Goal: Use online tool/utility: Utilize a website feature to perform a specific function

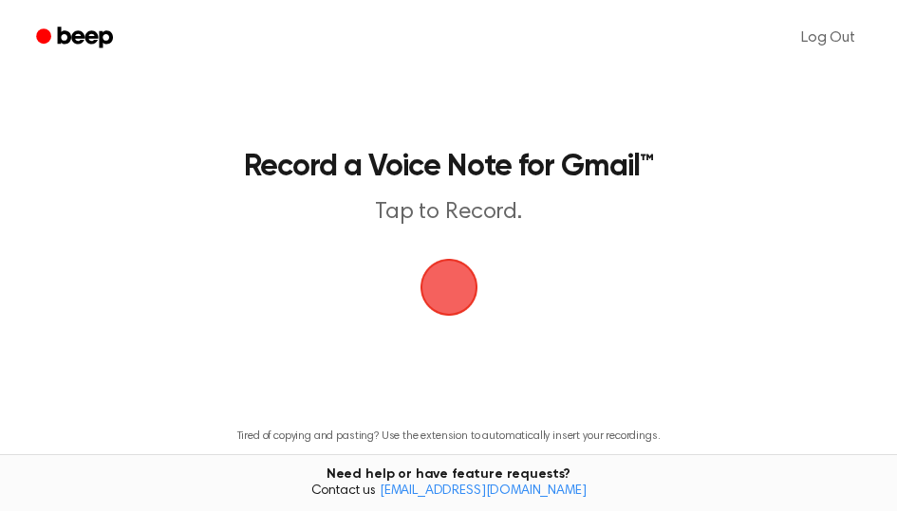
click at [465, 289] on span "button" at bounding box center [448, 287] width 53 height 53
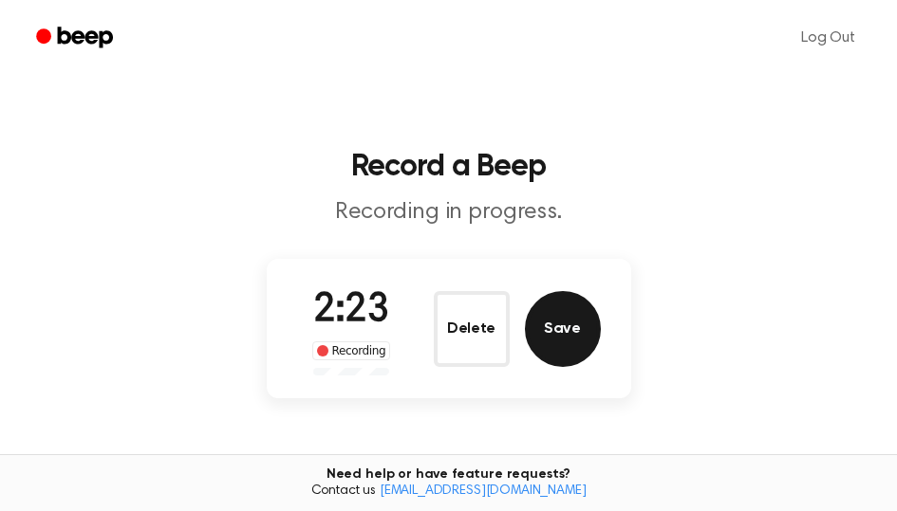
click at [575, 335] on button "Save" at bounding box center [563, 329] width 76 height 76
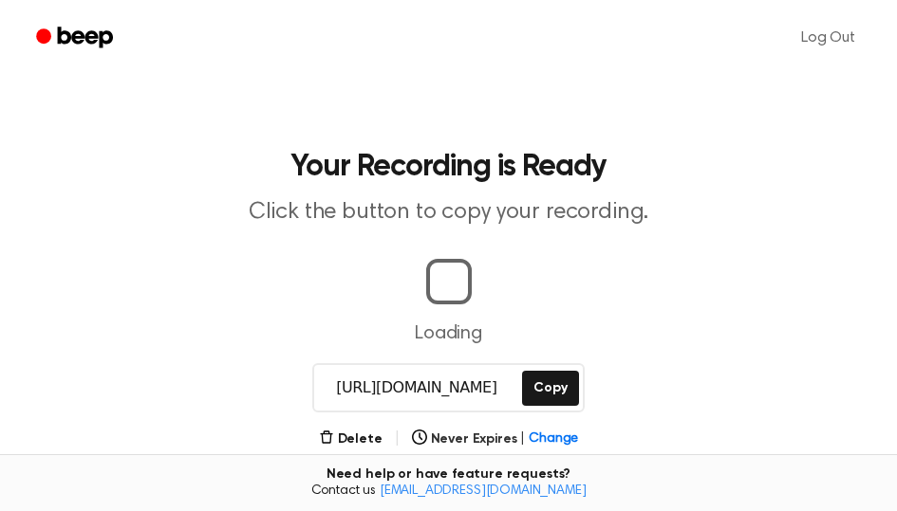
scroll to position [190, 0]
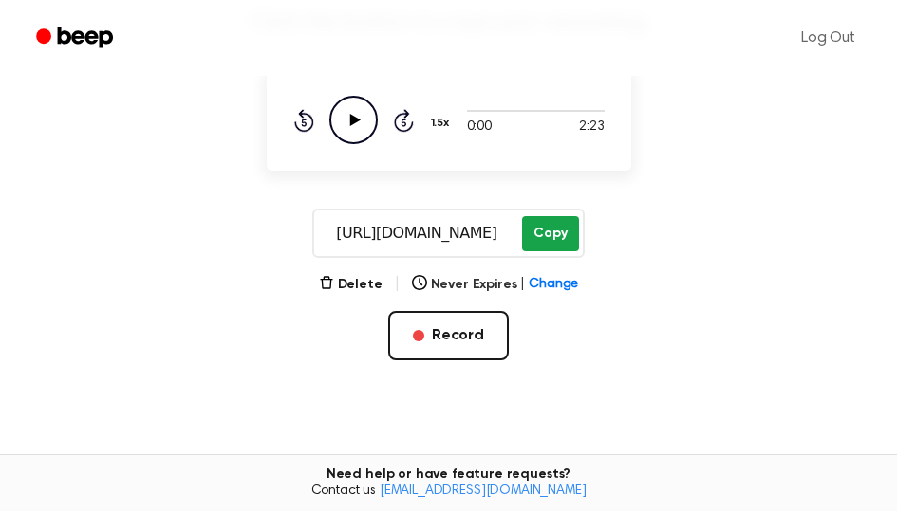
click at [553, 250] on button "Copy" at bounding box center [550, 233] width 56 height 35
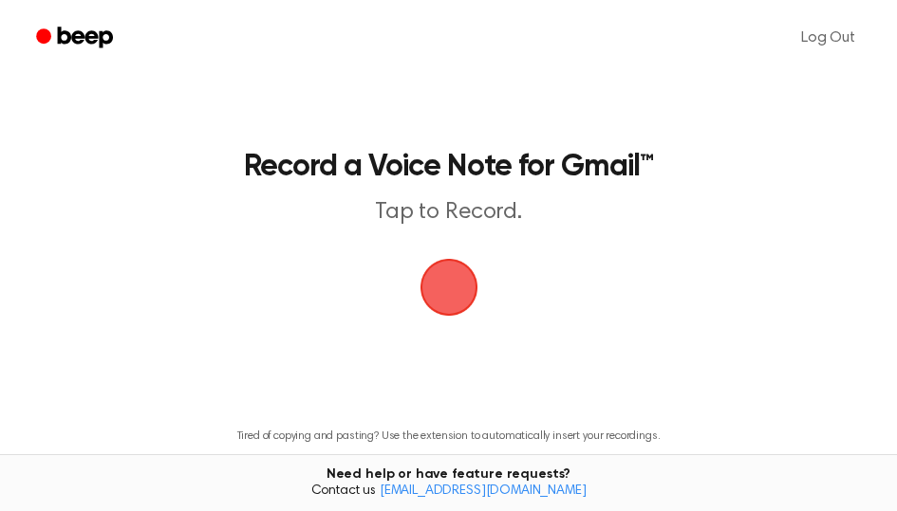
click at [452, 286] on span "button" at bounding box center [448, 288] width 58 height 58
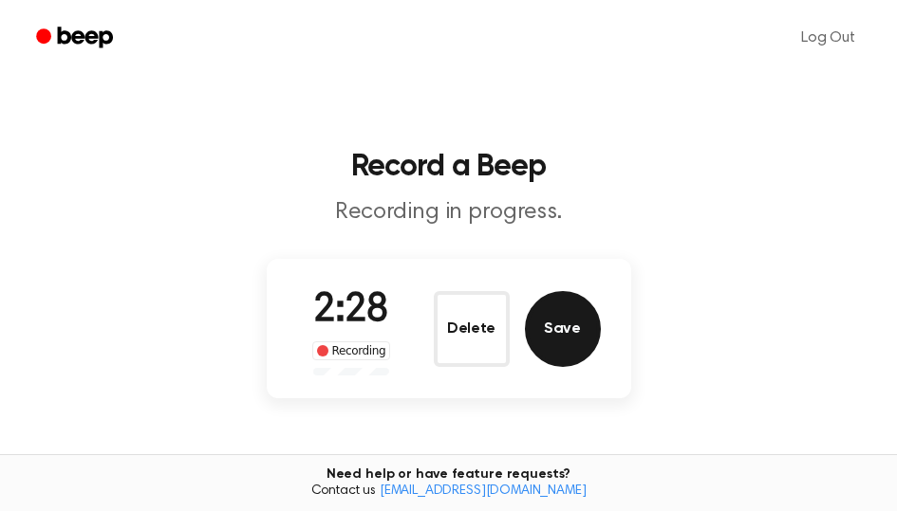
click at [562, 329] on button "Save" at bounding box center [563, 329] width 76 height 76
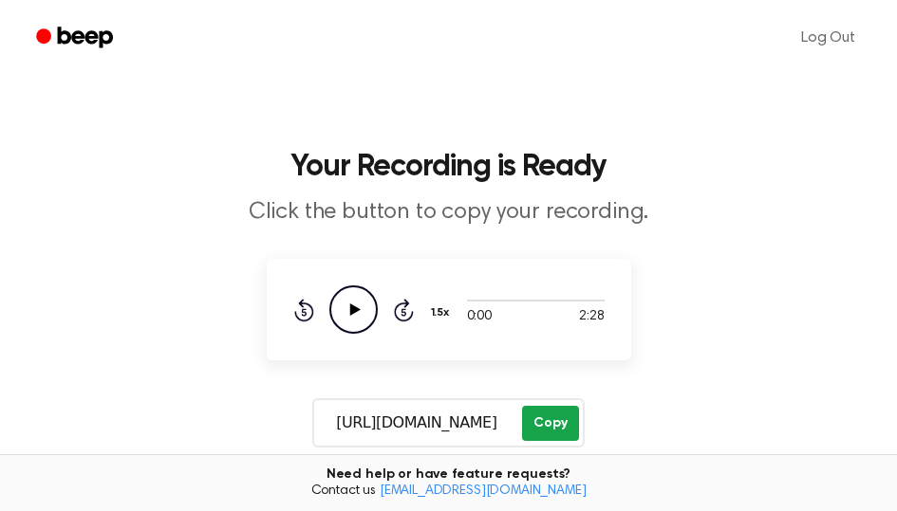
click at [551, 421] on button "Copy" at bounding box center [550, 423] width 56 height 35
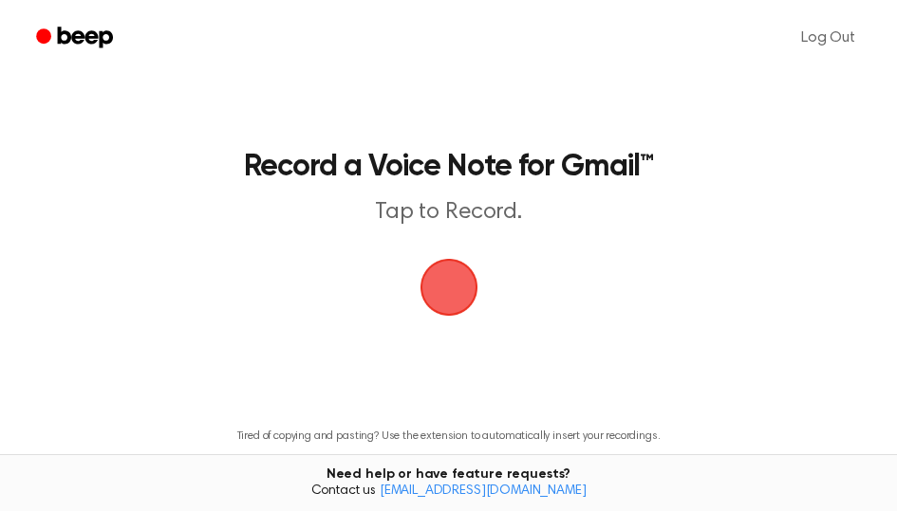
click at [455, 283] on span "button" at bounding box center [448, 287] width 53 height 53
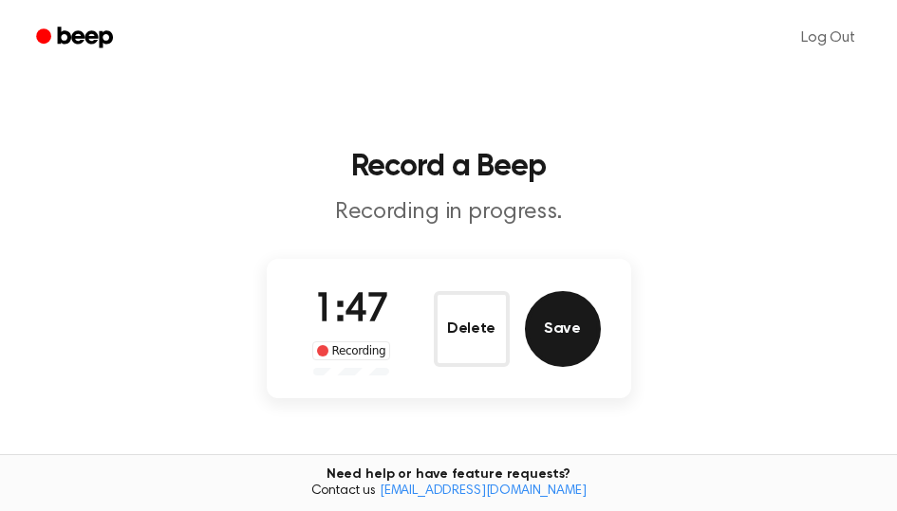
click at [557, 327] on button "Save" at bounding box center [563, 329] width 76 height 76
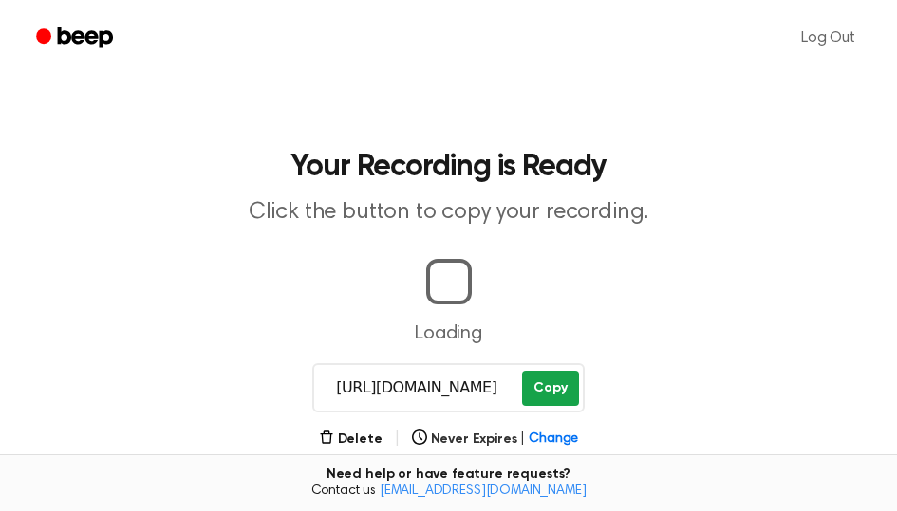
click at [563, 382] on button "Copy" at bounding box center [550, 388] width 56 height 35
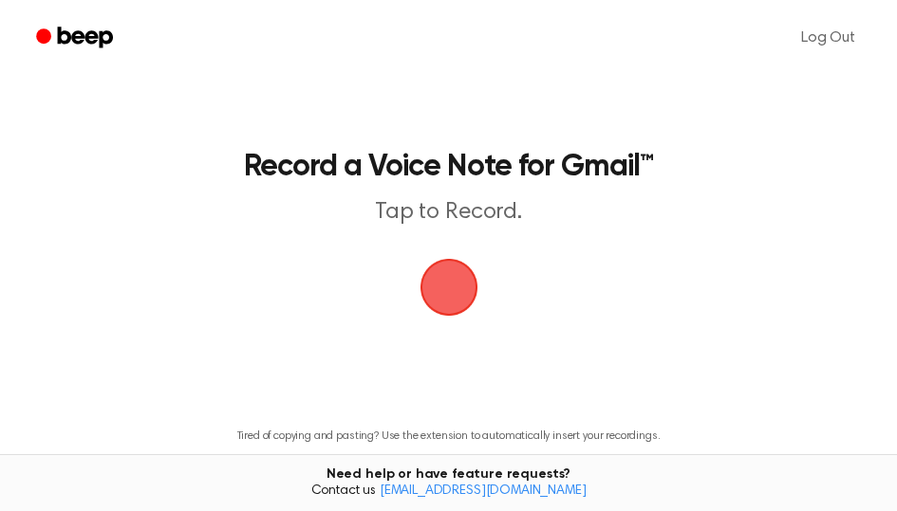
drag, startPoint x: 453, startPoint y: 288, endPoint x: 494, endPoint y: 272, distance: 44.8
click at [453, 287] on span "button" at bounding box center [448, 287] width 53 height 53
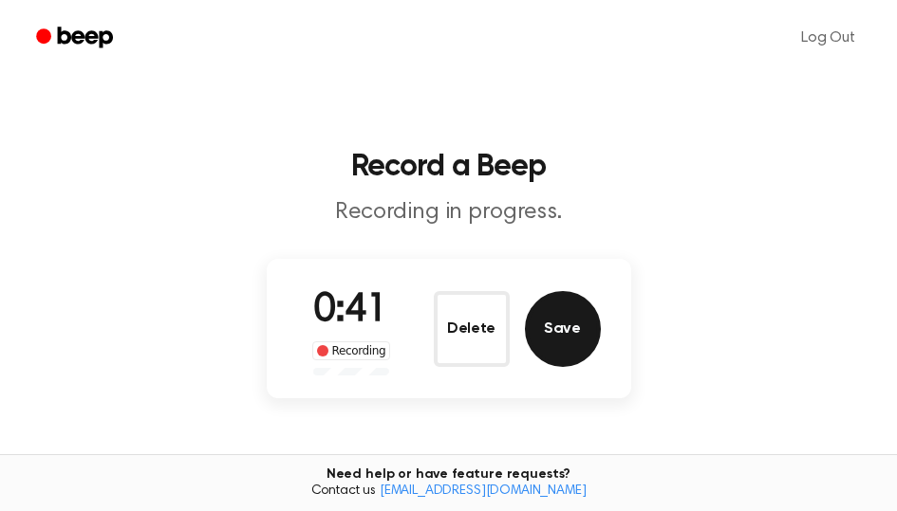
click at [551, 350] on button "Save" at bounding box center [563, 329] width 76 height 76
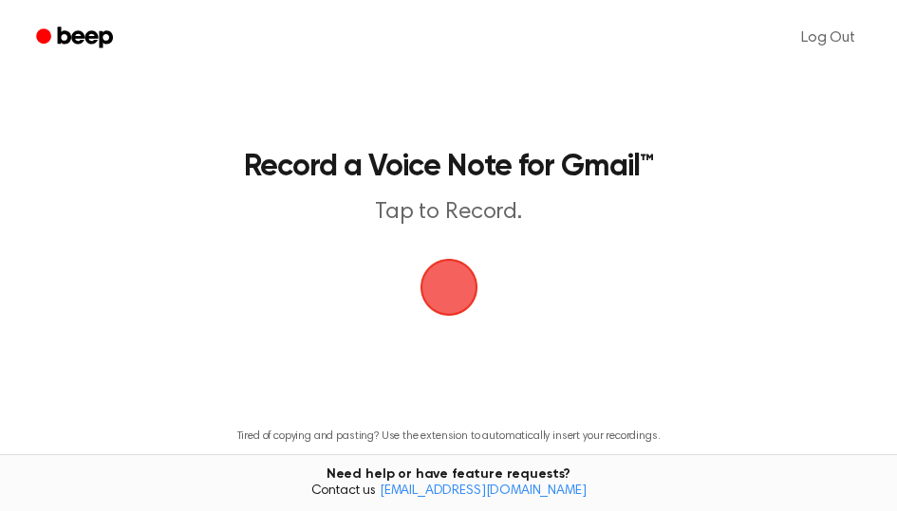
drag, startPoint x: 0, startPoint y: 0, endPoint x: 433, endPoint y: 277, distance: 513.7
click at [433, 277] on span "button" at bounding box center [448, 288] width 62 height 62
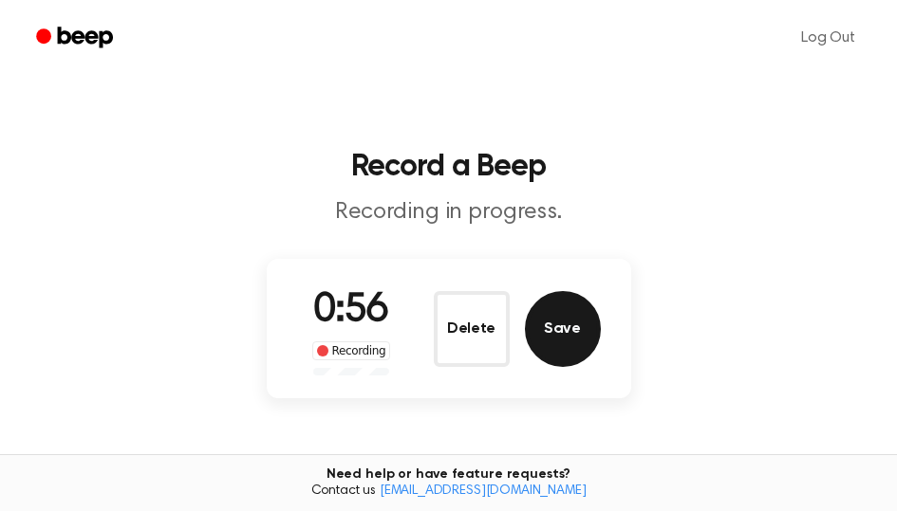
click at [582, 343] on button "Save" at bounding box center [563, 329] width 76 height 76
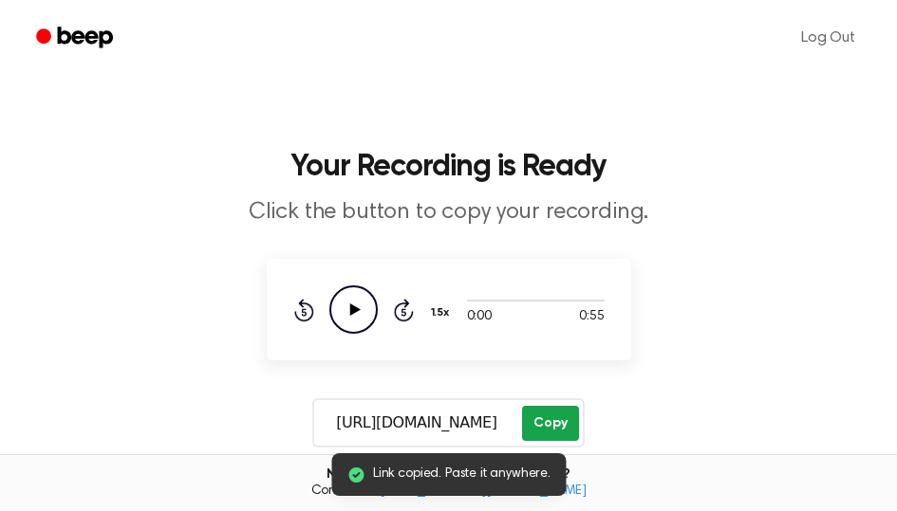
click at [558, 427] on button "Copy" at bounding box center [550, 423] width 56 height 35
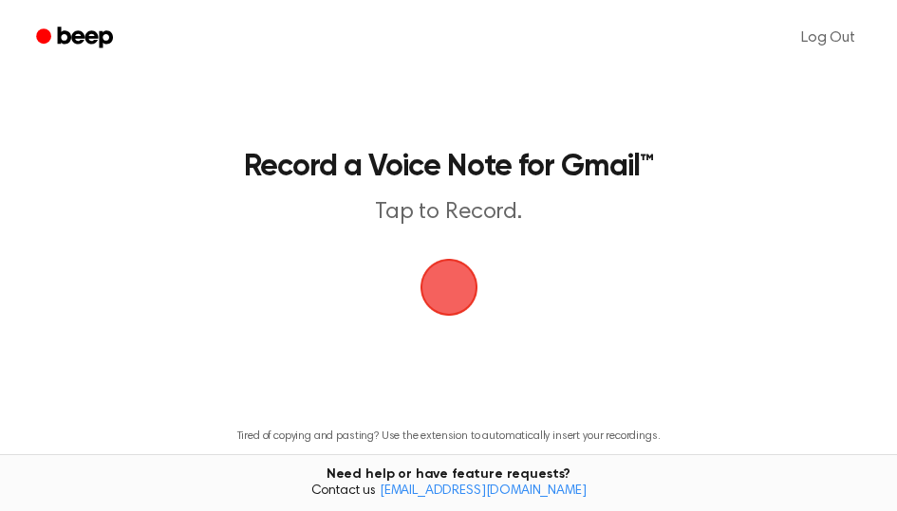
click at [441, 287] on span "button" at bounding box center [448, 288] width 58 height 58
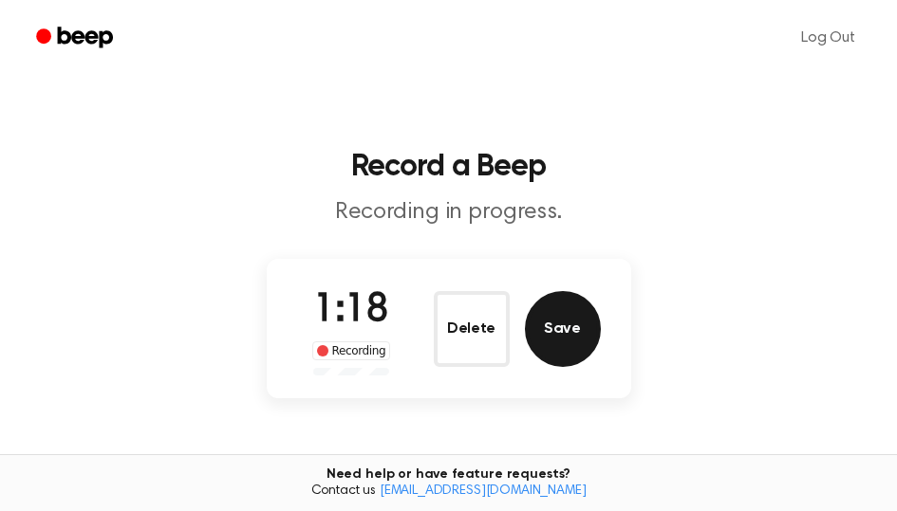
click at [551, 323] on button "Save" at bounding box center [563, 329] width 76 height 76
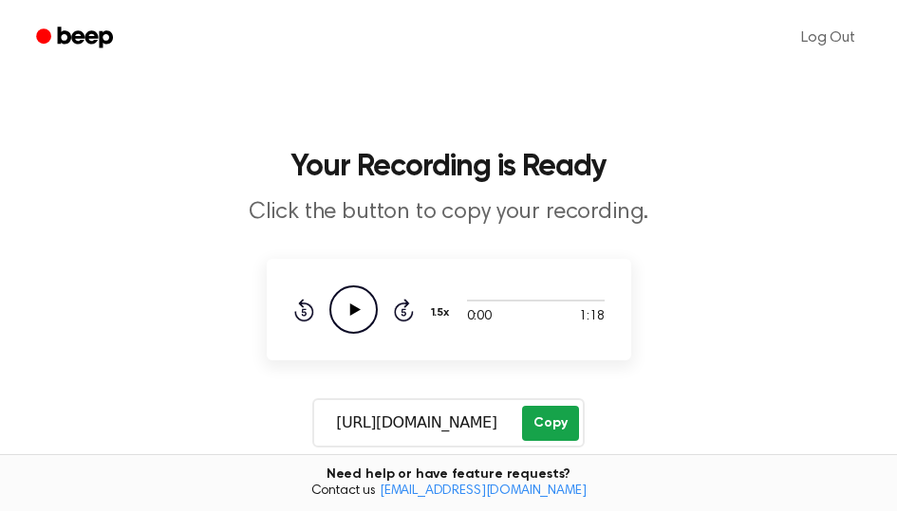
click at [564, 422] on button "Copy" at bounding box center [550, 423] width 56 height 35
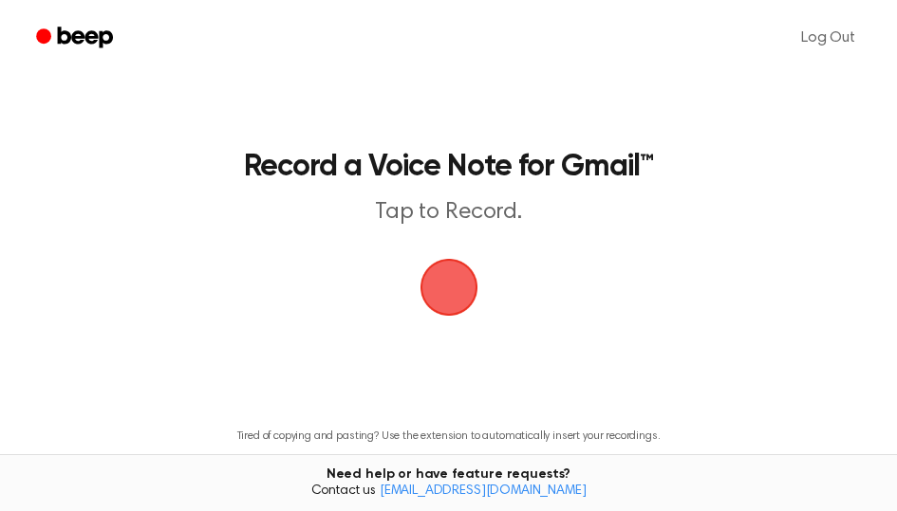
click at [460, 294] on span "button" at bounding box center [448, 287] width 85 height 85
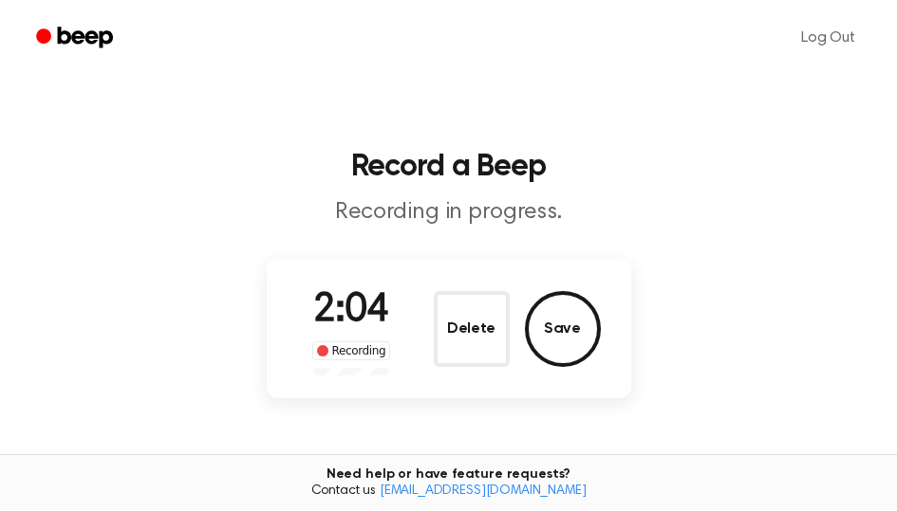
click at [576, 329] on button "Save" at bounding box center [563, 329] width 76 height 76
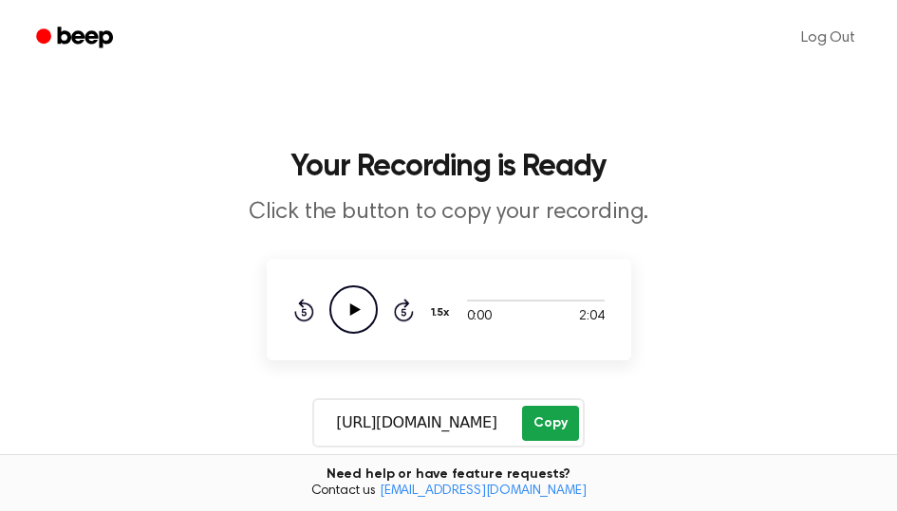
click at [541, 416] on button "Copy" at bounding box center [550, 423] width 56 height 35
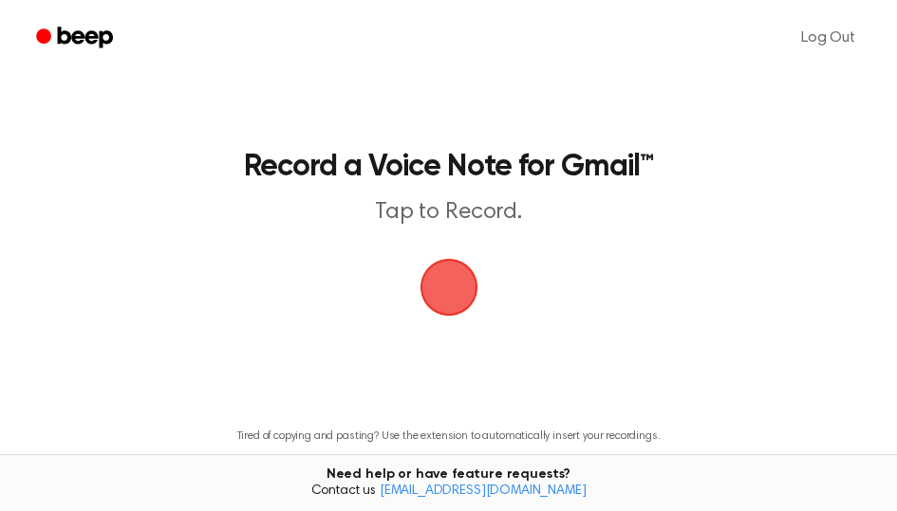
click at [442, 284] on span "button" at bounding box center [448, 287] width 65 height 65
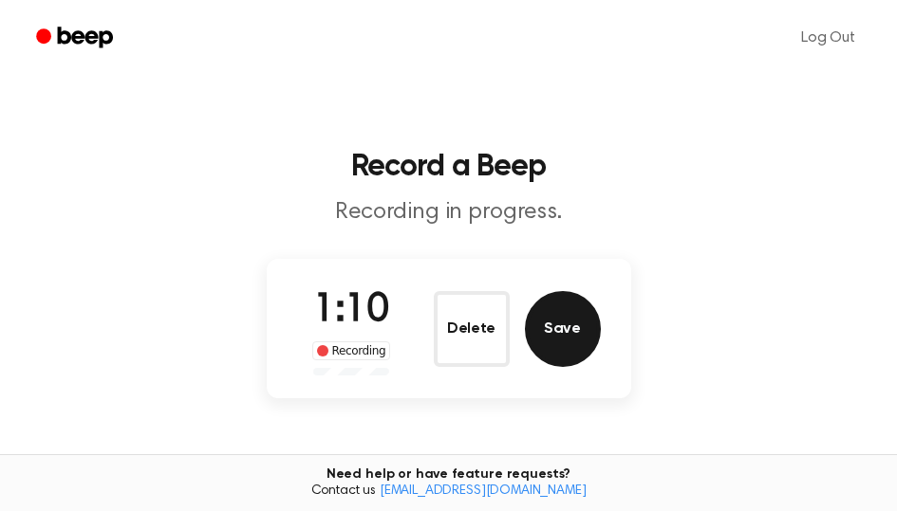
click at [578, 331] on button "Save" at bounding box center [563, 329] width 76 height 76
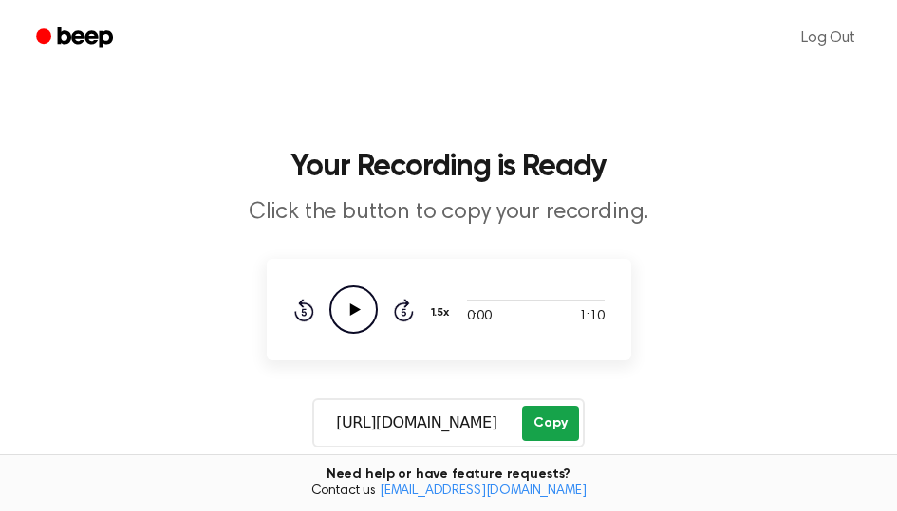
click at [558, 410] on button "Copy" at bounding box center [550, 423] width 56 height 35
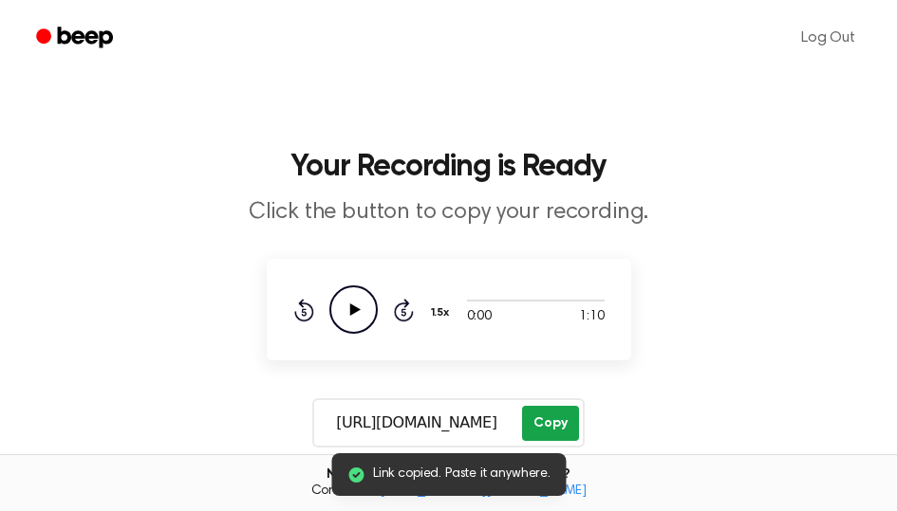
scroll to position [371, 0]
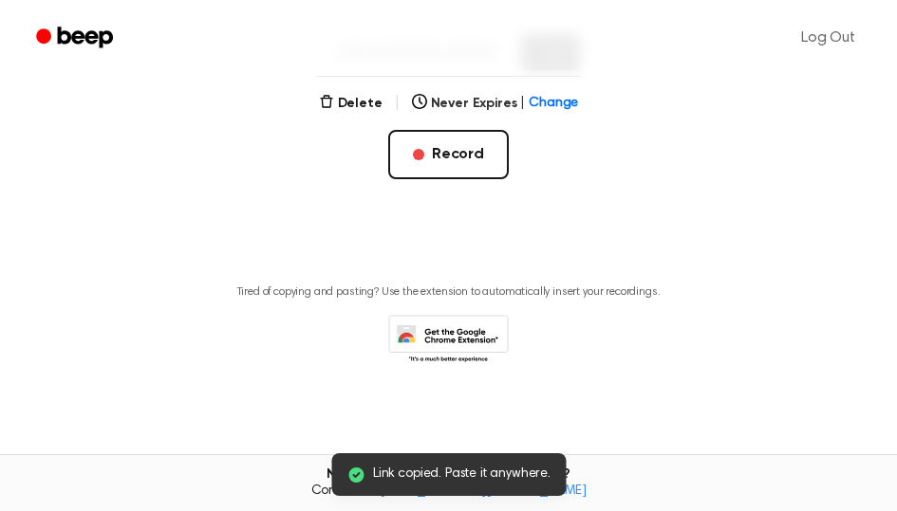
click at [480, 334] on icon at bounding box center [448, 341] width 120 height 52
